Goal: Task Accomplishment & Management: Manage account settings

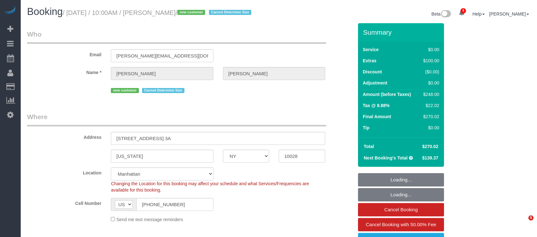
select select "NY"
select select "spot1"
select select "number:89"
select select "number:90"
select select "number:15"
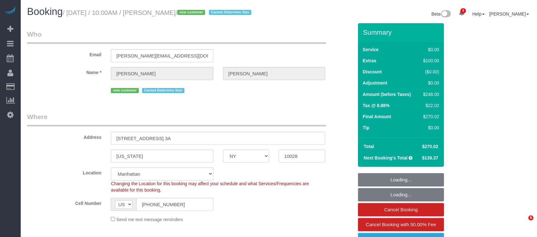
select select "number:5"
select select "1"
select select "object:1360"
select select "1"
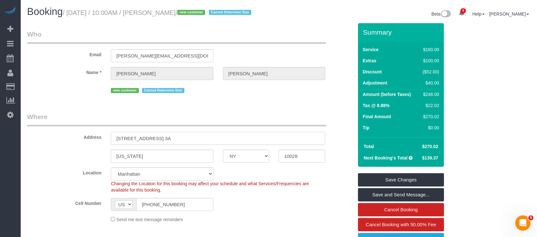
drag, startPoint x: 115, startPoint y: 145, endPoint x: 161, endPoint y: 146, distance: 45.9
click at [161, 145] on input "300 East 84th Street, Apt. 3A" at bounding box center [218, 138] width 214 height 13
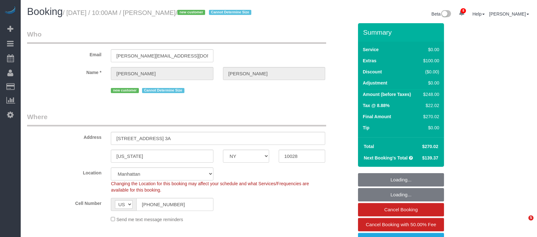
select select "NY"
select select "1"
select select "spot1"
select select "number:89"
select select "number:90"
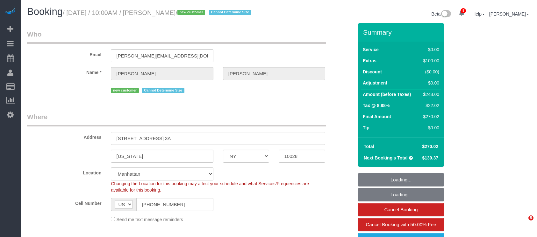
select select "number:15"
select select "number:5"
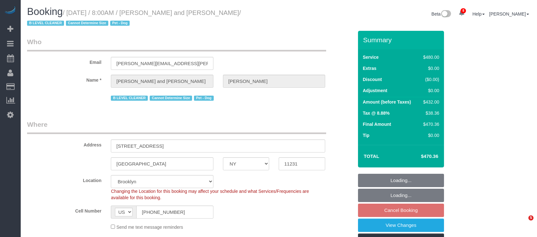
select select "NY"
select select "number:57"
select select "number:72"
select select "number:13"
select select "number:5"
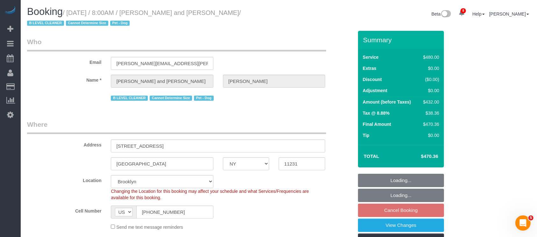
select select "object:859"
select select "string:stripe-pm_1Fy8G54VGloSiKo73PStrBvB"
select select "2"
select select "180"
select select "spot1"
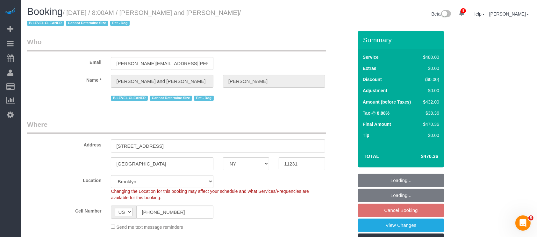
select select "object:1319"
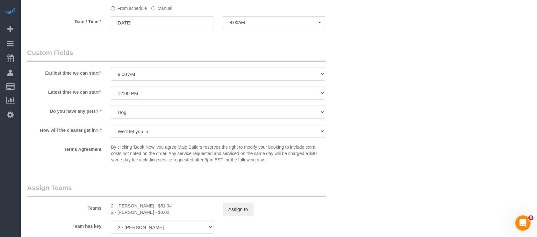
scroll to position [637, 0]
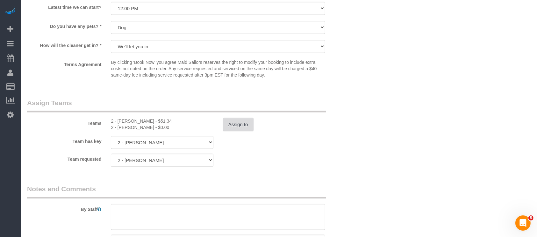
click at [239, 124] on button "Assign to" at bounding box center [238, 124] width 31 height 13
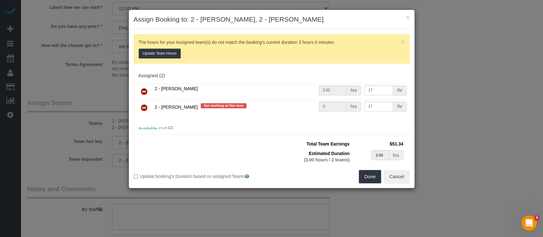
click at [143, 108] on icon at bounding box center [144, 108] width 7 height 8
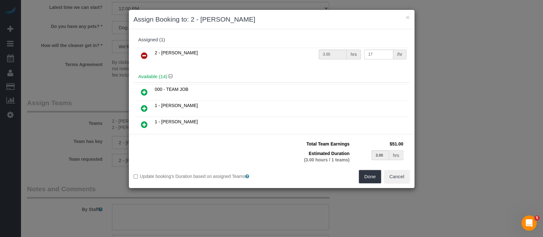
click at [144, 90] on icon at bounding box center [144, 92] width 7 height 8
type input "1.50"
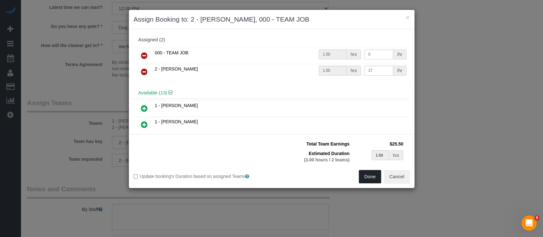
drag, startPoint x: 369, startPoint y: 177, endPoint x: 359, endPoint y: 176, distance: 10.5
click at [369, 177] on button "Done" at bounding box center [370, 176] width 22 height 13
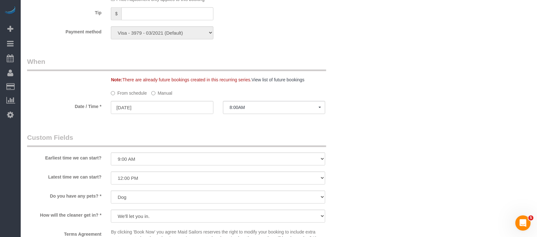
select select "spot60"
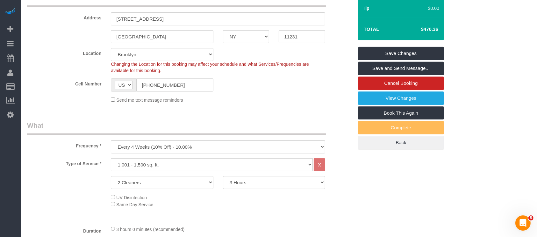
scroll to position [127, 0]
click at [397, 52] on link "Save Changes" at bounding box center [401, 53] width 86 height 13
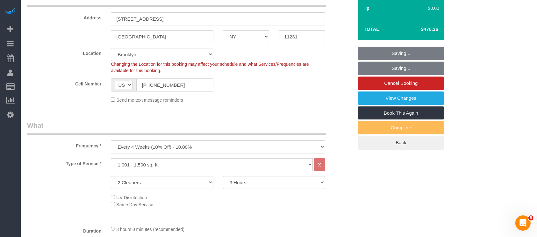
select select "spot119"
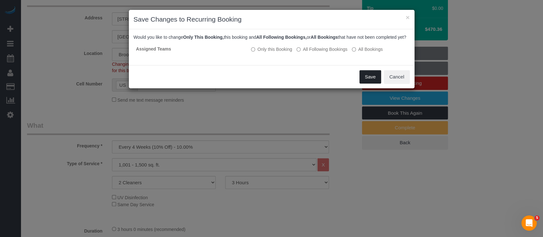
click at [373, 84] on button "Save" at bounding box center [371, 76] width 22 height 13
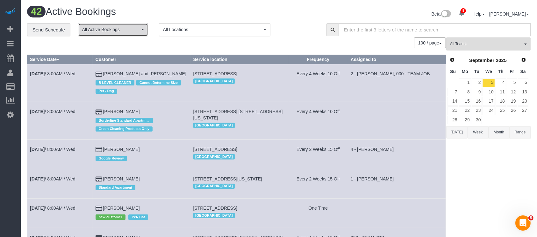
click at [137, 32] on span "All Active Bookings" at bounding box center [111, 29] width 58 height 6
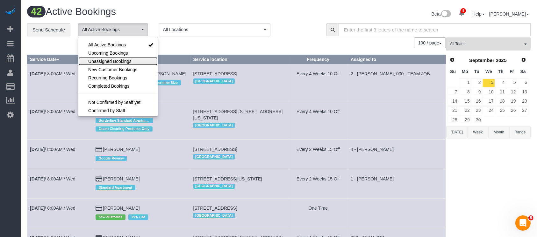
click at [121, 59] on span "Unassigned Bookings" at bounding box center [109, 61] width 43 height 6
select select "**********"
click at [193, 41] on div "100 / page 10 / page 20 / page 30 / page 40 / page 50 / page 100 / page" at bounding box center [236, 43] width 419 height 11
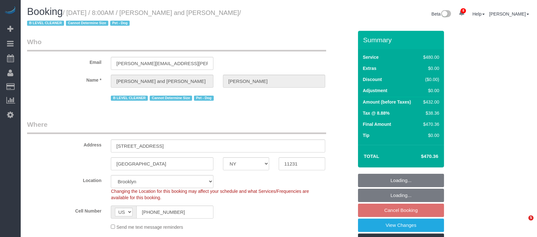
select select "NY"
select select "2"
select select "180"
select select "spot1"
select select "number:57"
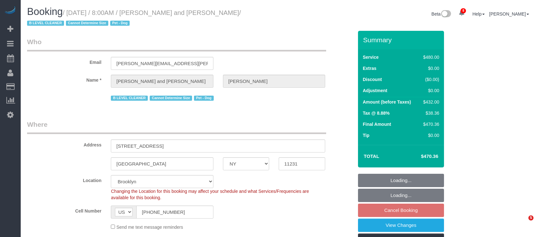
select select "number:72"
select select "number:13"
select select "number:5"
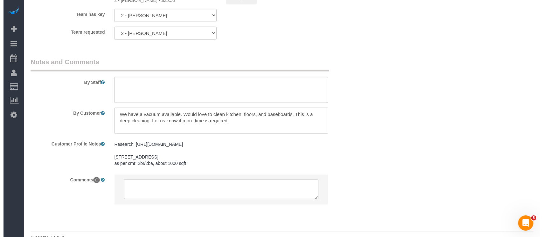
scroll to position [721, 0]
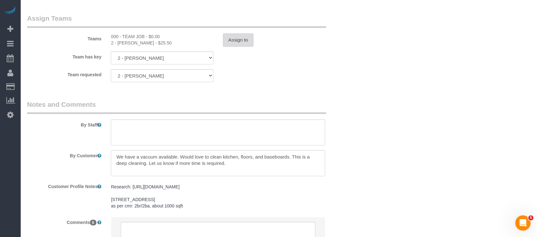
click at [233, 42] on button "Assign to" at bounding box center [238, 39] width 31 height 13
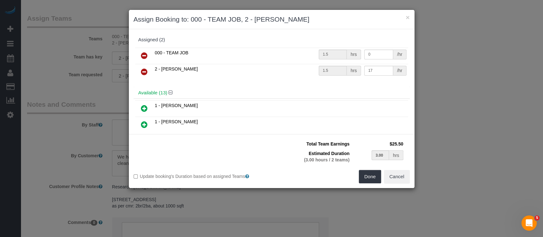
click at [138, 52] on link at bounding box center [144, 56] width 15 height 13
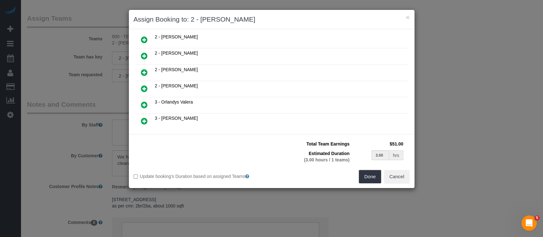
scroll to position [170, 0]
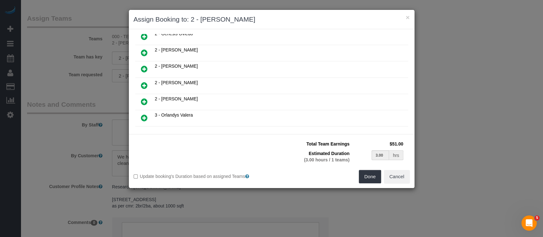
click at [145, 82] on icon at bounding box center [144, 86] width 7 height 8
type input "1.50"
click at [368, 176] on button "Done" at bounding box center [370, 176] width 22 height 13
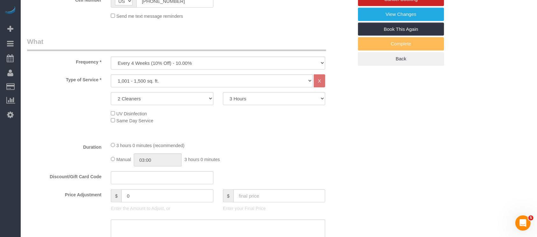
select select "spot60"
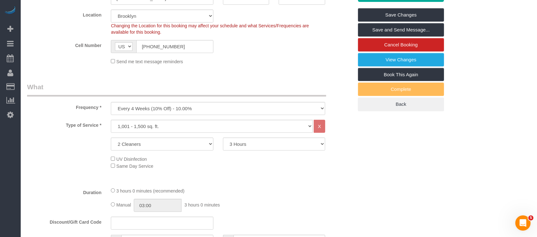
scroll to position [0, 0]
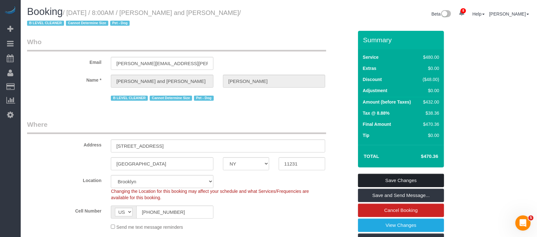
click at [413, 177] on link "Save Changes" at bounding box center [401, 180] width 86 height 13
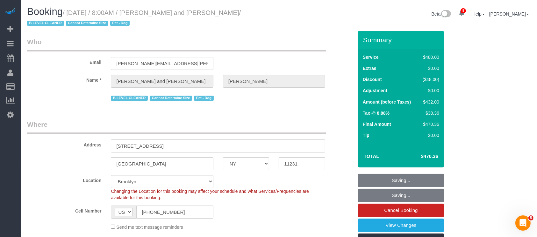
select select "spot119"
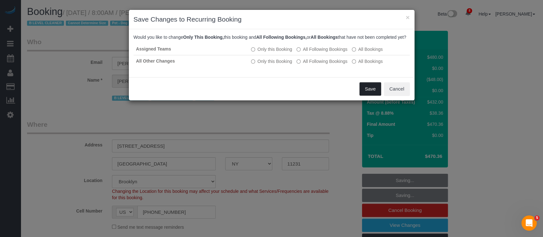
drag, startPoint x: 366, startPoint y: 97, endPoint x: 279, endPoint y: 79, distance: 89.5
click at [367, 96] on button "Save" at bounding box center [371, 88] width 22 height 13
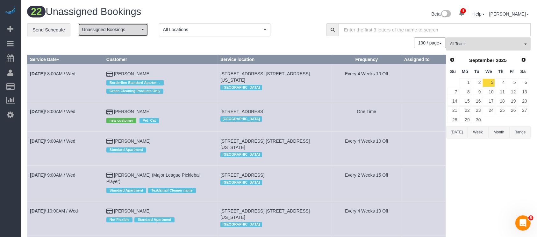
click at [133, 30] on span "Unassigned Bookings" at bounding box center [111, 29] width 58 height 6
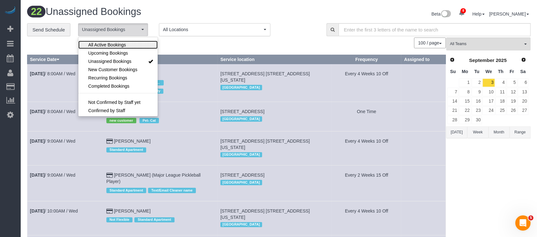
drag, startPoint x: 121, startPoint y: 45, endPoint x: 159, endPoint y: 46, distance: 38.2
click at [122, 45] on span "All Active Bookings" at bounding box center [107, 45] width 38 height 6
select select "***"
click at [188, 47] on div "100 / page 10 / page 20 / page 30 / page 40 / page 50 / page 100 / page" at bounding box center [236, 43] width 419 height 11
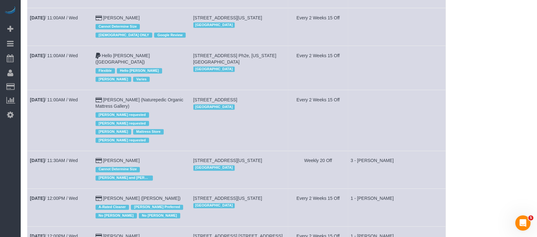
scroll to position [1146, 0]
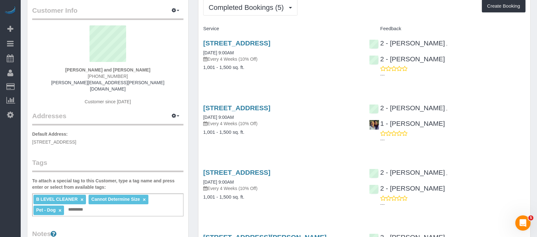
scroll to position [42, 0]
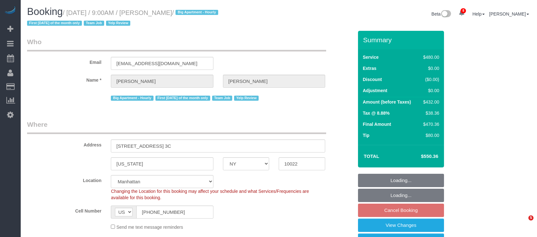
select select "NY"
select select "180"
select select "spot2"
select select "number:89"
select select "number:90"
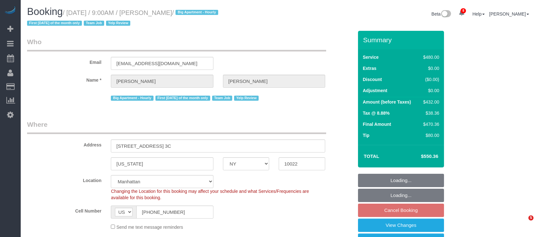
select select "number:15"
select select "number:6"
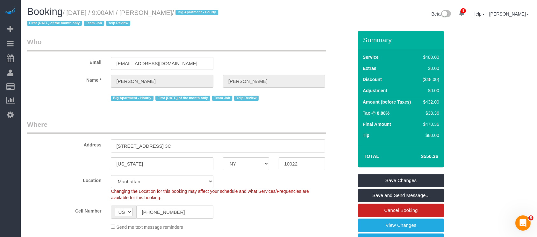
drag, startPoint x: 69, startPoint y: 15, endPoint x: 214, endPoint y: 11, distance: 144.6
click at [214, 11] on small "/ September 03, 2025 / 9:00AM / Bob Heitsenrether / Big Apartment - Hourly Firs…" at bounding box center [123, 18] width 193 height 18
copy small "September 03, 2025 / 9:00AM / Bob Heitsenrether"
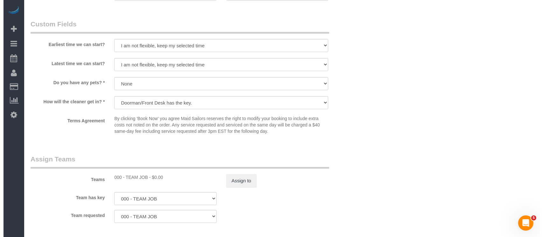
scroll to position [679, 0]
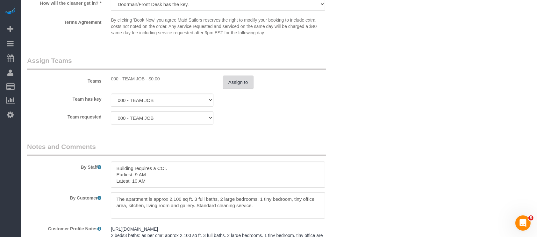
click at [243, 81] on button "Assign to" at bounding box center [238, 82] width 31 height 13
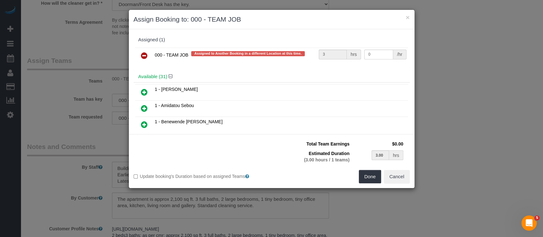
click at [146, 52] on icon at bounding box center [144, 56] width 7 height 8
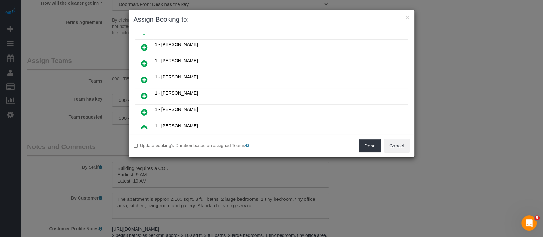
scroll to position [170, 0]
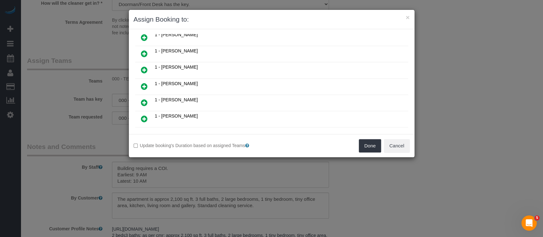
click at [143, 115] on icon at bounding box center [144, 119] width 7 height 8
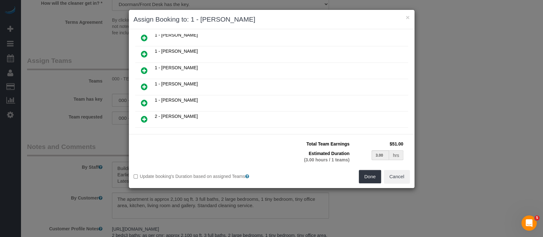
scroll to position [270, 0]
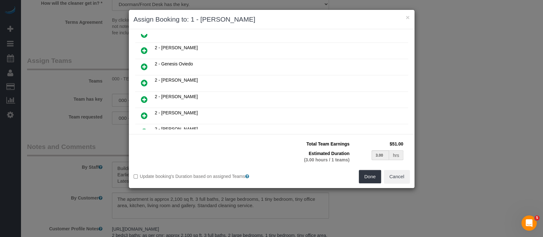
click at [143, 63] on icon at bounding box center [144, 67] width 7 height 8
type input "1.50"
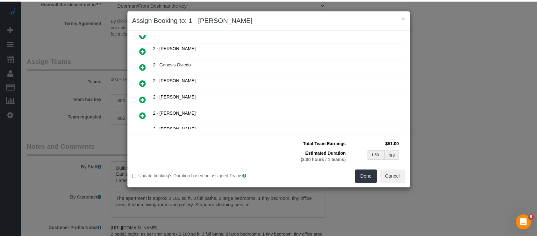
scroll to position [285, 0]
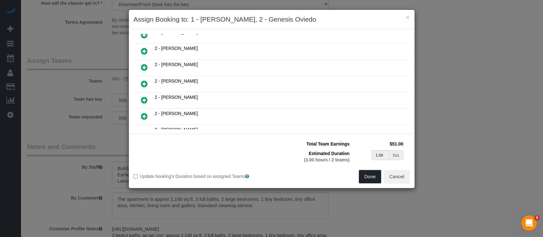
click at [369, 176] on button "Done" at bounding box center [370, 176] width 22 height 13
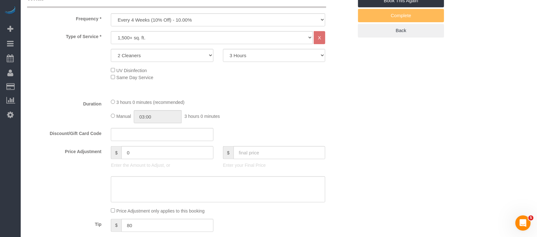
select select "spot60"
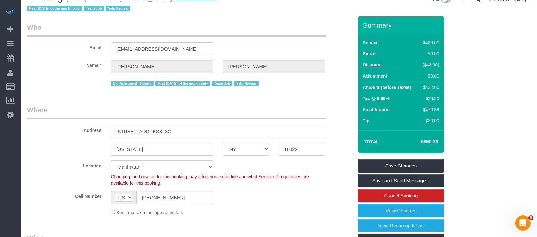
scroll to position [0, 0]
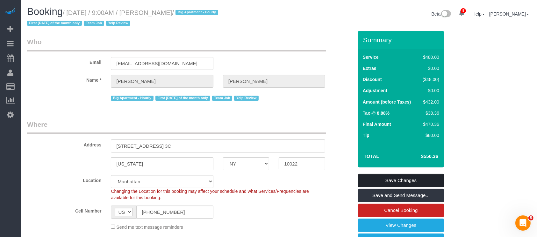
click at [406, 180] on link "Save Changes" at bounding box center [401, 180] width 86 height 13
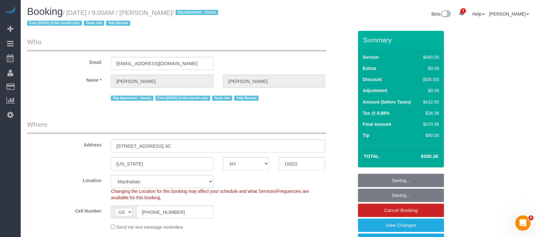
select select "spot118"
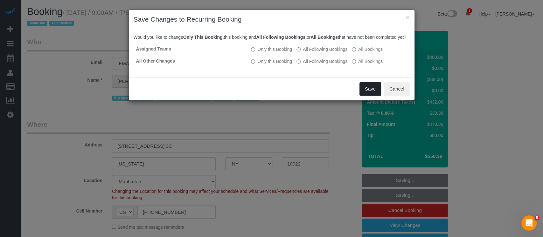
click at [367, 95] on button "Save" at bounding box center [371, 88] width 22 height 13
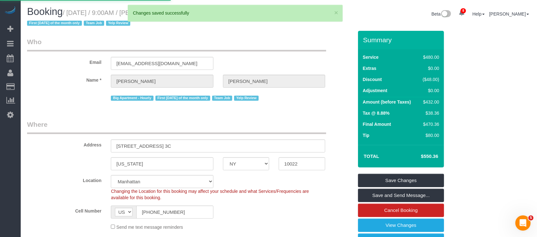
select select "**********"
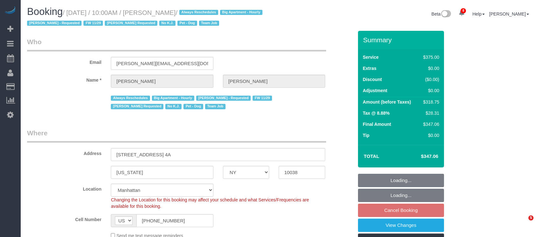
select select "NY"
select select "2"
select select "150"
select select "spot3"
select select "number:89"
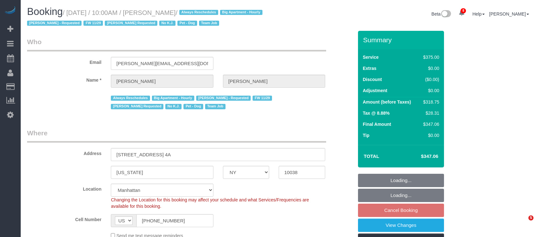
select select "number:90"
select select "number:13"
select select "number:7"
select select "number:21"
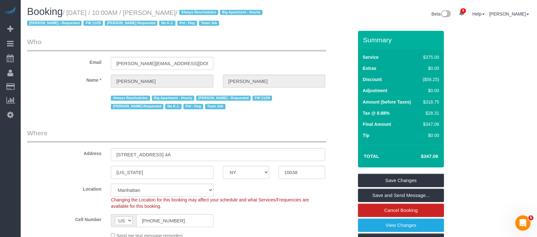
drag, startPoint x: 70, startPoint y: 11, endPoint x: 204, endPoint y: 8, distance: 134.1
click at [204, 8] on h1 "Booking / [DATE] / 10:00AM / [PERSON_NAME] / Always Reschedules Big Apartment -…" at bounding box center [150, 17] width 247 height 22
copy small "[DATE] / 10:00AM / [PERSON_NAME]"
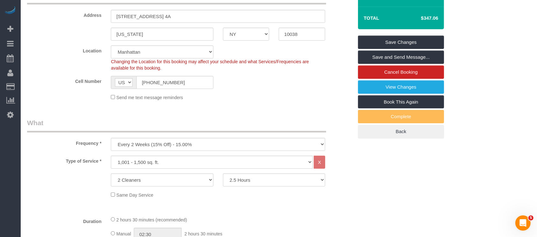
scroll to position [212, 0]
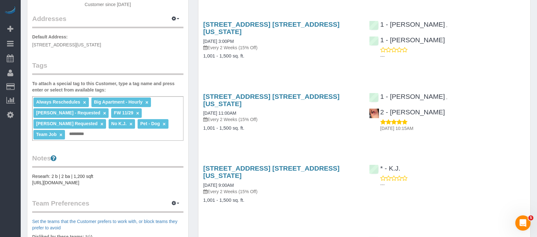
scroll to position [170, 0]
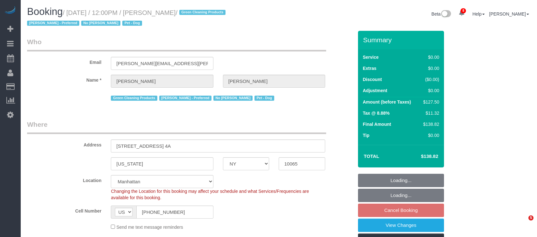
select select "NY"
select select "number:89"
select select "number:90"
select select "number:13"
select select "number:7"
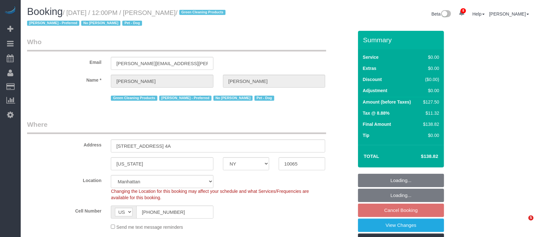
select select "object:1392"
select select "string:stripe-pm_1PtxTQ4VGloSiKo7ZFHK5Uwh"
select select "spot5"
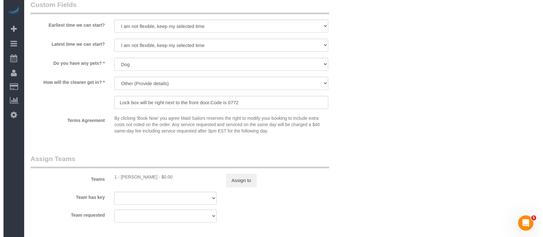
scroll to position [764, 0]
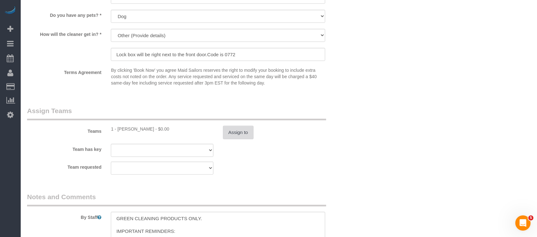
click at [239, 138] on button "Assign to" at bounding box center [238, 132] width 31 height 13
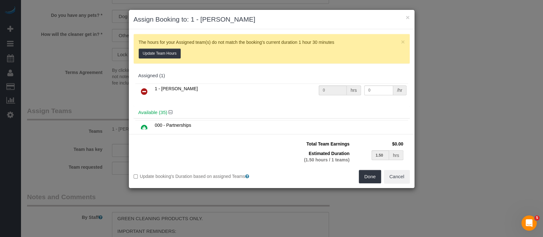
drag, startPoint x: 144, startPoint y: 90, endPoint x: 199, endPoint y: 110, distance: 58.7
click at [144, 90] on icon at bounding box center [144, 92] width 7 height 8
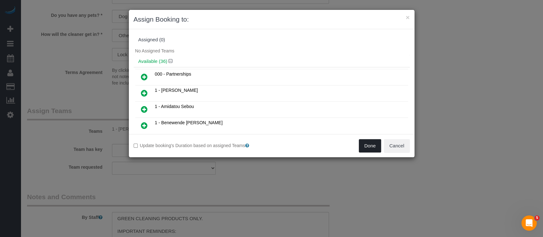
click at [369, 144] on button "Done" at bounding box center [370, 145] width 22 height 13
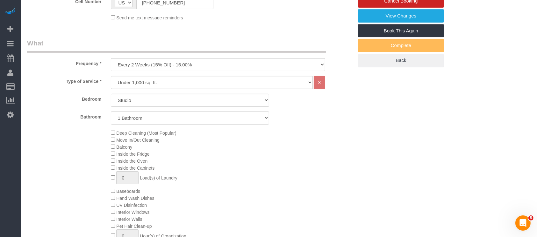
scroll to position [127, 0]
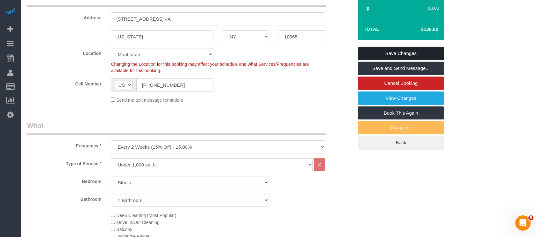
click at [409, 50] on link "Save Changes" at bounding box center [401, 53] width 86 height 13
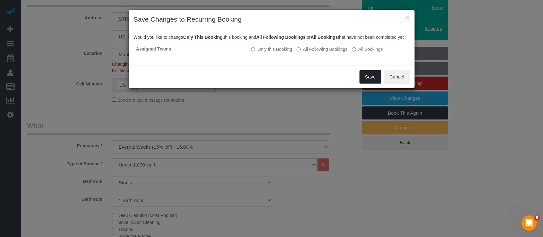
click at [371, 84] on button "Save" at bounding box center [371, 76] width 22 height 13
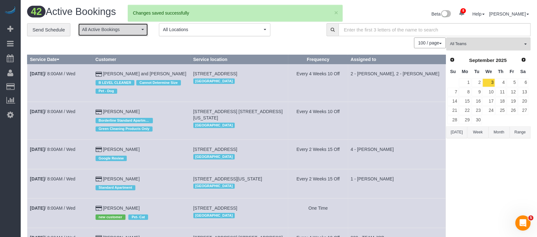
click at [130, 34] on button "All Active Bookings" at bounding box center [113, 29] width 70 height 13
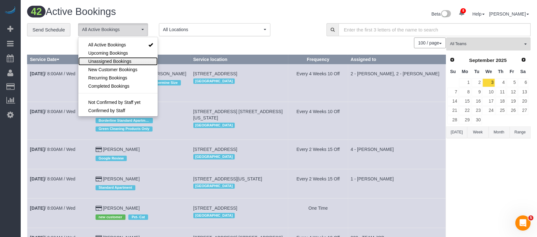
click at [123, 60] on span "Unassigned Bookings" at bounding box center [109, 61] width 43 height 6
select select "**********"
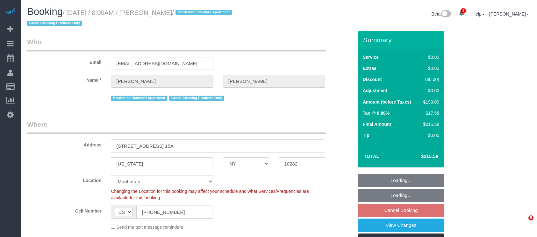
select select "NY"
select select "2"
select select "spot1"
select select "number:56"
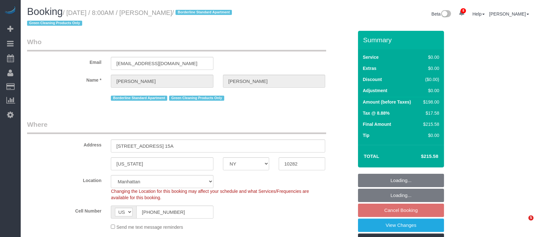
select select "number:72"
select select "number:15"
select select "number:5"
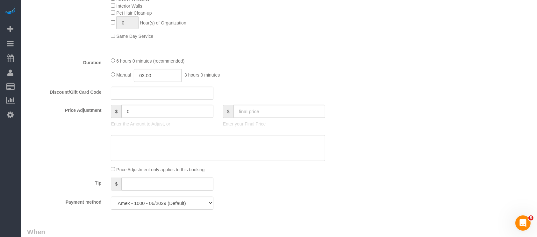
scroll to position [424, 0]
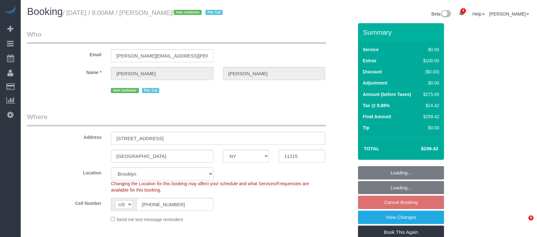
select select "NY"
select select "2"
select select "number:56"
select select "number:71"
select select "number:14"
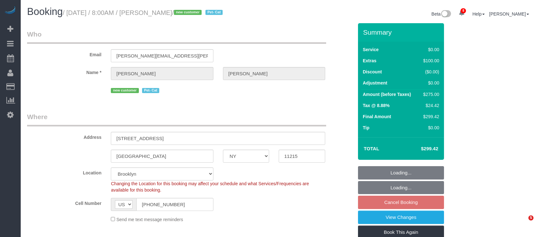
select select "number:5"
select select "spot60"
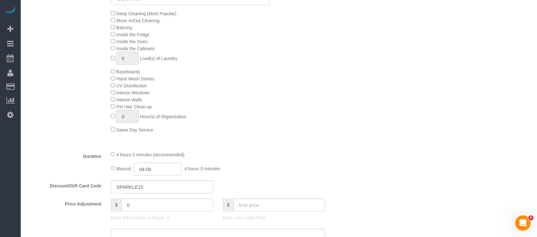
scroll to position [382, 0]
